Goal: Navigation & Orientation: Find specific page/section

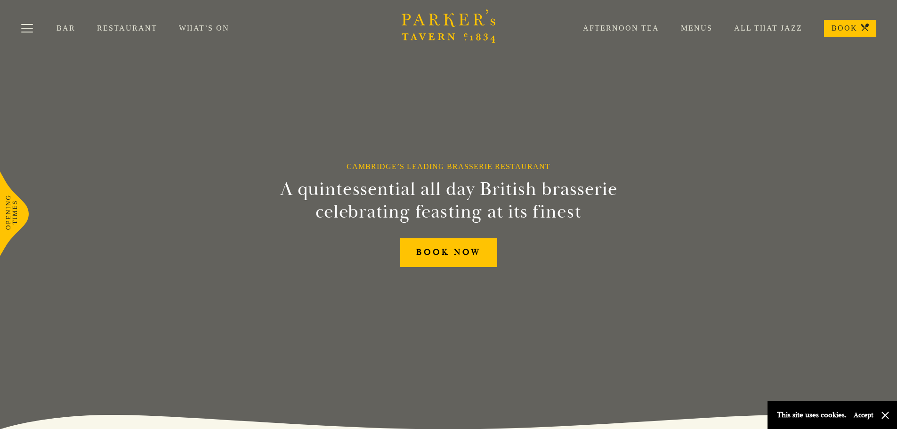
click at [703, 30] on link "Menus" at bounding box center [685, 28] width 53 height 9
click at [187, 28] on link "What’s On" at bounding box center [215, 28] width 72 height 9
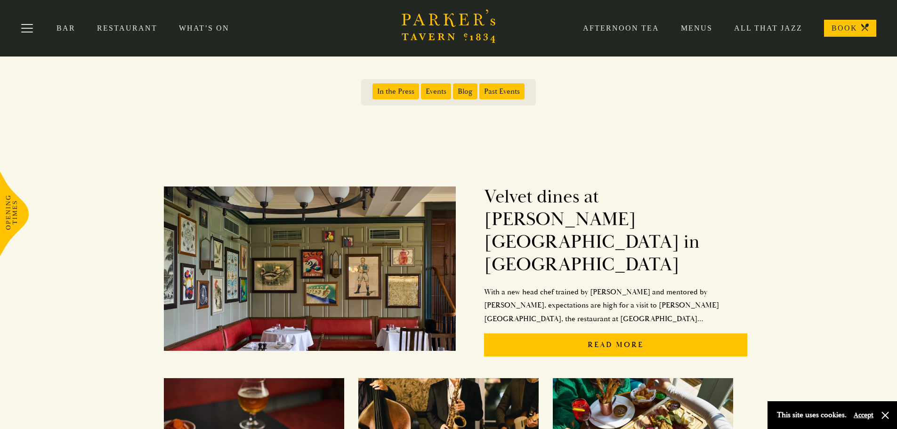
scroll to position [41, 0]
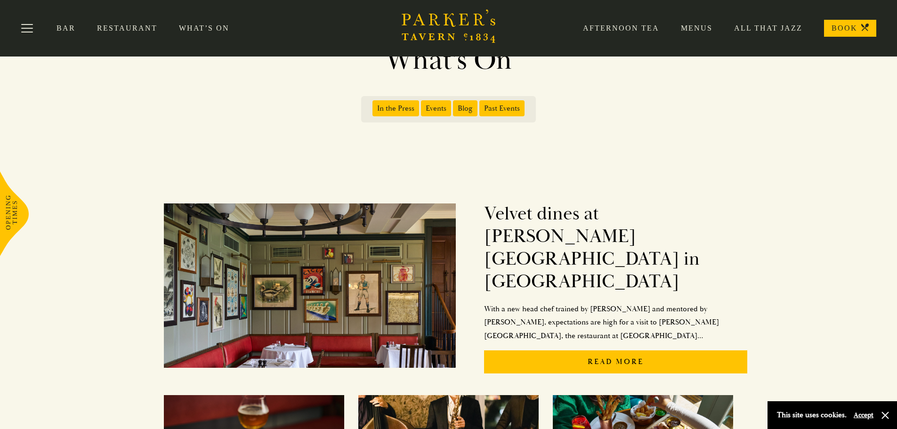
click at [122, 30] on link "Restaurant" at bounding box center [138, 28] width 82 height 9
